Goal: Transaction & Acquisition: Purchase product/service

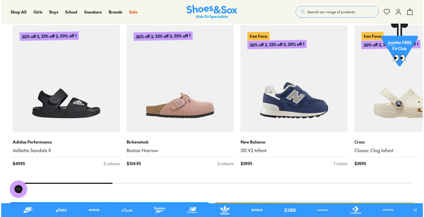
scroll to position [264, 0]
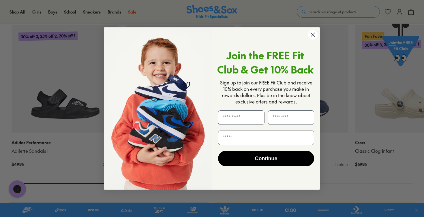
click at [312, 36] on circle "Close dialog" at bounding box center [313, 35] width 10 height 10
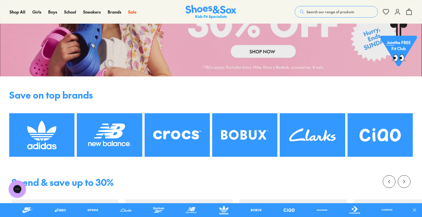
scroll to position [0, 0]
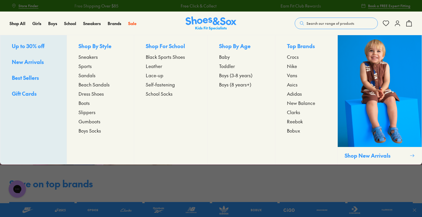
click at [234, 67] on span "Toddler" at bounding box center [227, 66] width 16 height 7
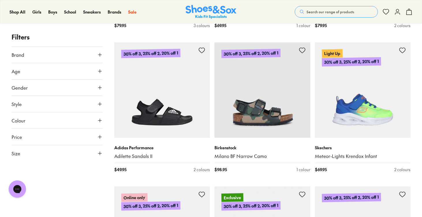
scroll to position [1099, 0]
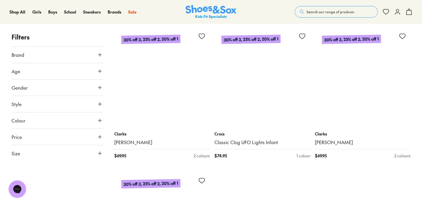
scroll to position [2987, 0]
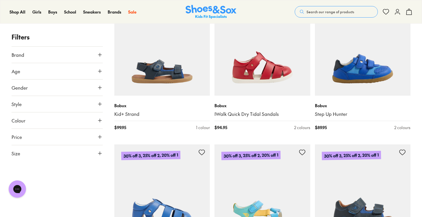
scroll to position [3305, 0]
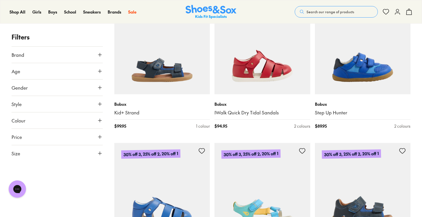
click at [64, 72] on button "Age" at bounding box center [57, 71] width 91 height 16
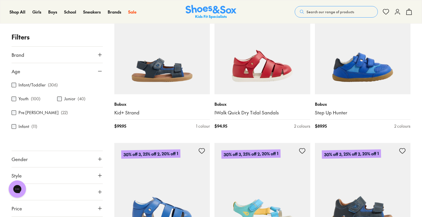
click at [33, 84] on label "Infant/Toddler" at bounding box center [31, 85] width 27 height 6
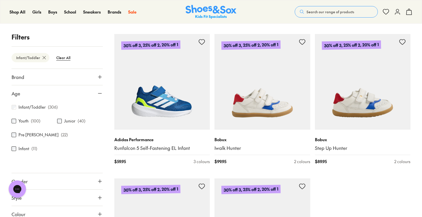
scroll to position [1420, 0]
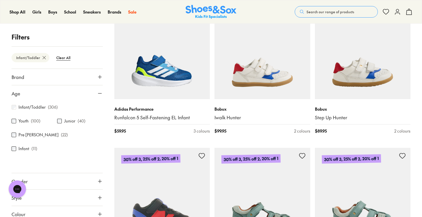
scroll to position [1427, 0]
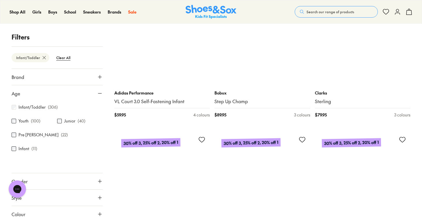
scroll to position [4185, 0]
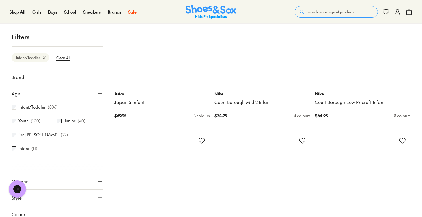
scroll to position [5770, 0]
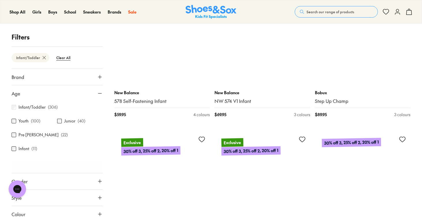
scroll to position [6637, 0]
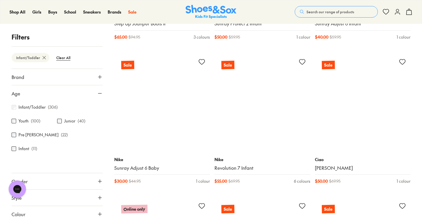
scroll to position [8742, 0]
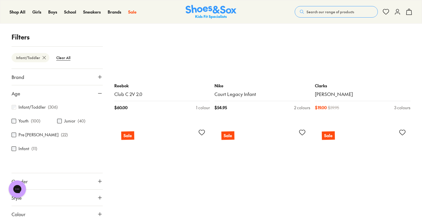
scroll to position [10401, 0]
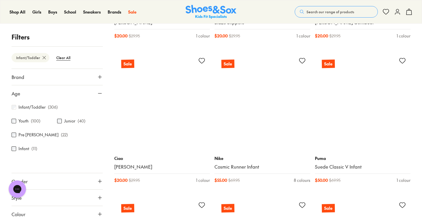
scroll to position [11916, 0]
